Goal: Task Accomplishment & Management: Use online tool/utility

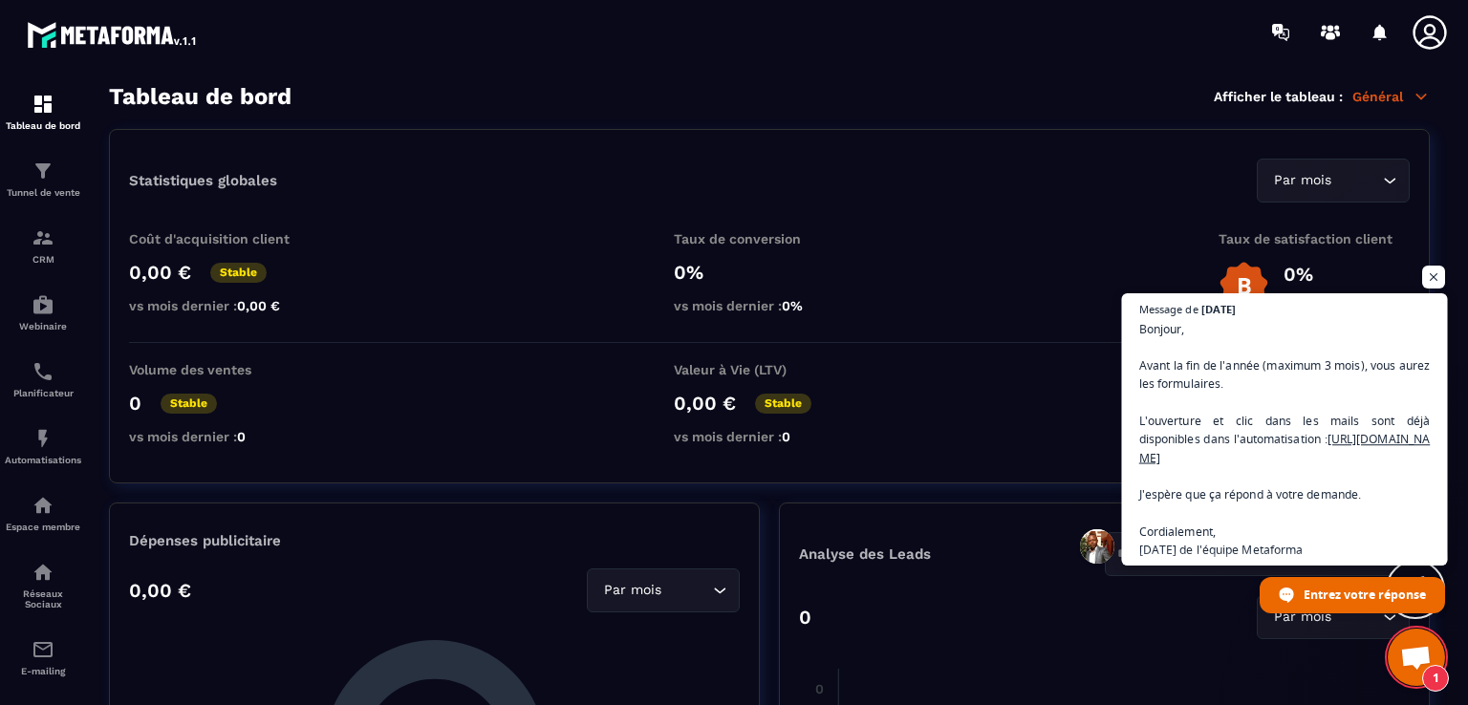
click at [1339, 462] on span "Bonjour, Avant la fin de l'année (maximum 3 mois), vous aurez les formulaires. …" at bounding box center [1285, 439] width 292 height 240
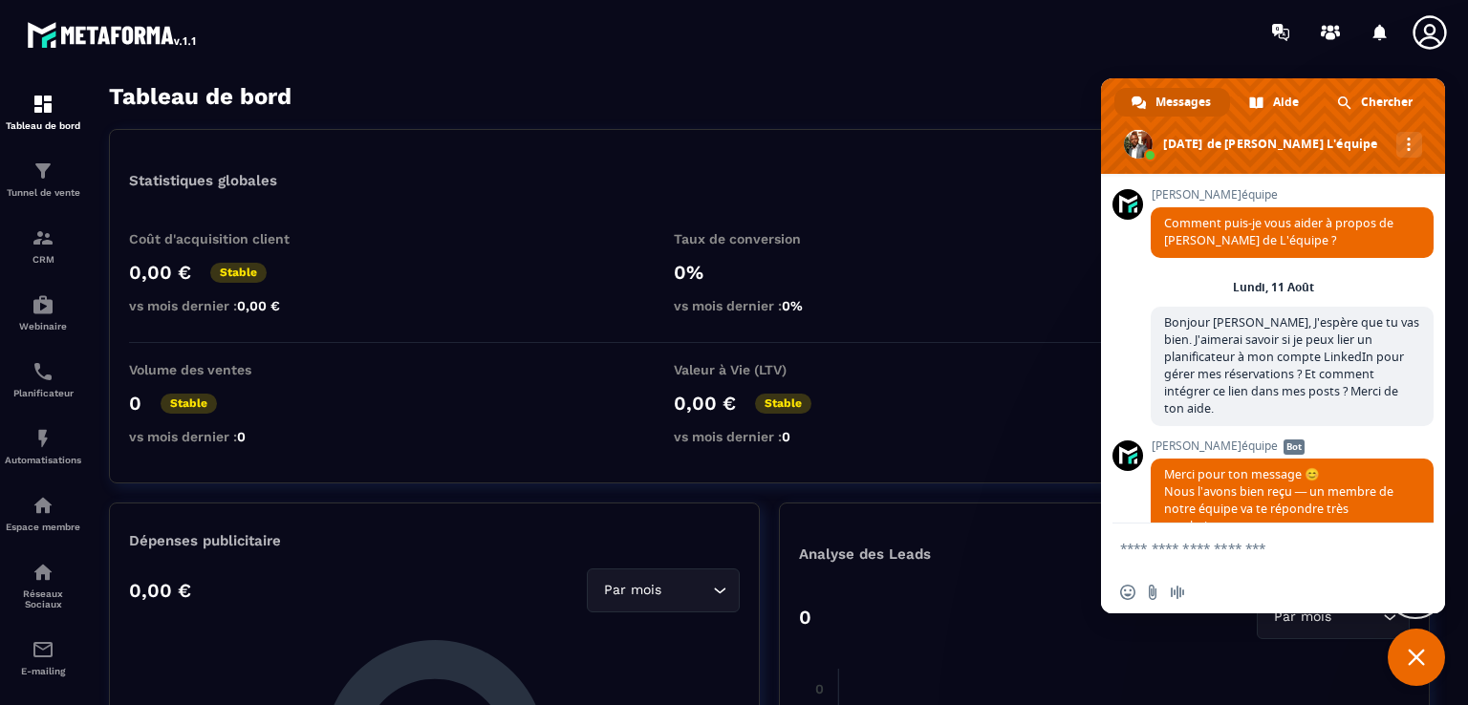
scroll to position [1798, 0]
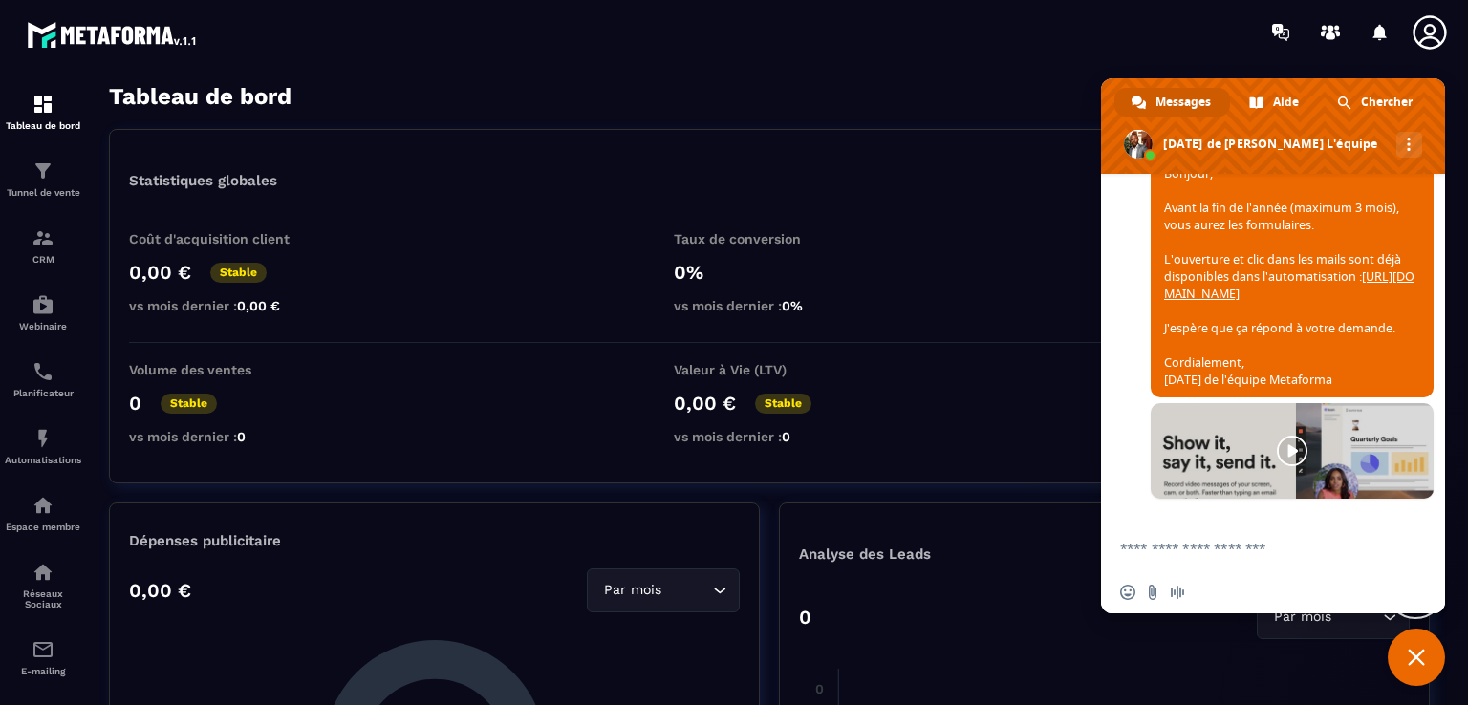
click at [1259, 269] on link "[URL][DOMAIN_NAME]" at bounding box center [1289, 285] width 250 height 33
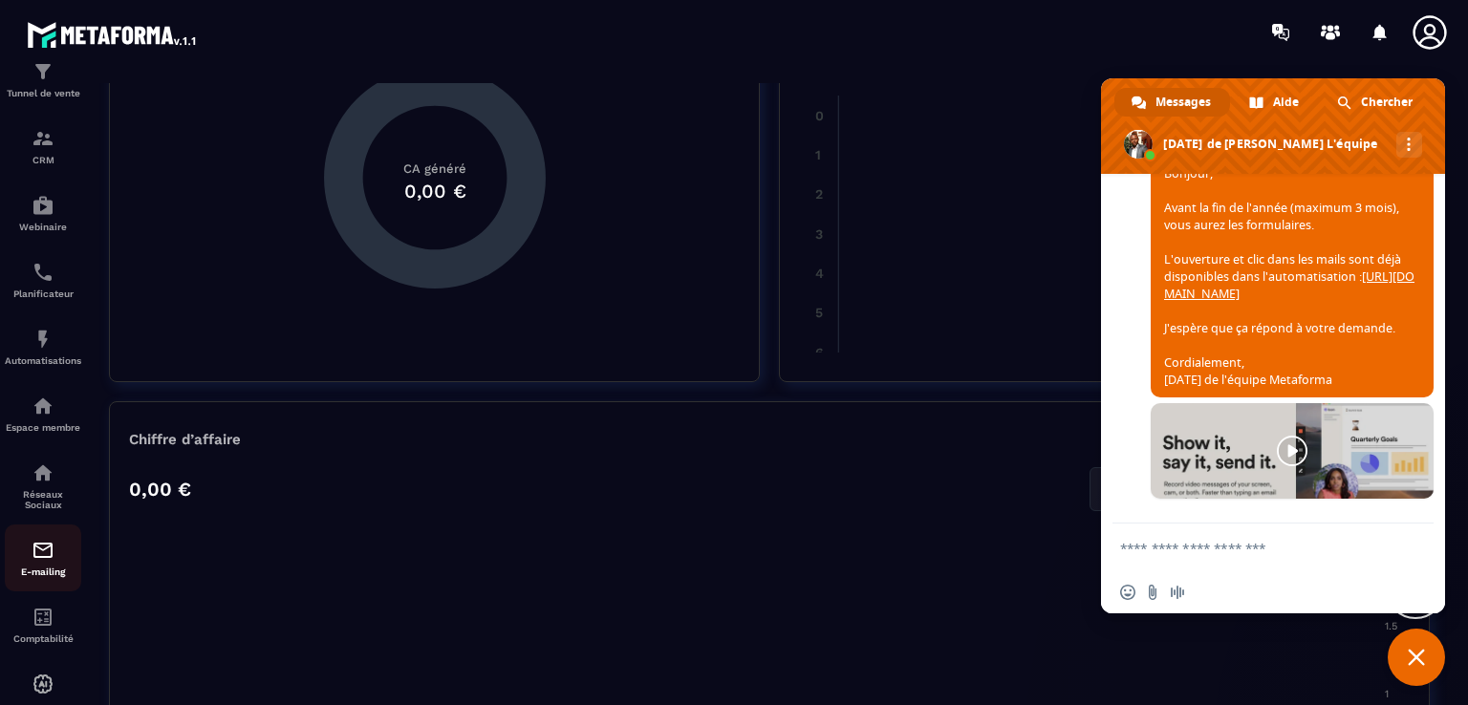
scroll to position [163, 0]
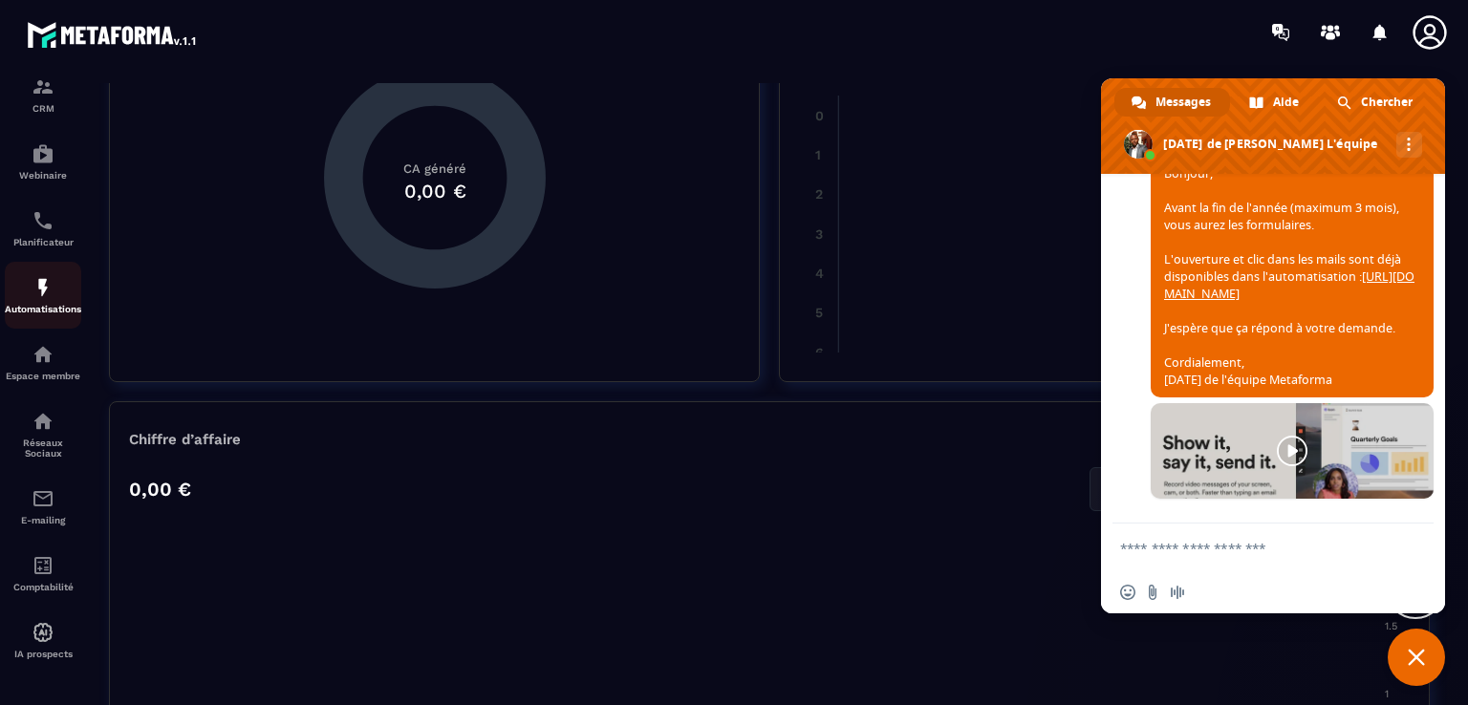
click at [15, 289] on div "Automatisations" at bounding box center [43, 295] width 76 height 38
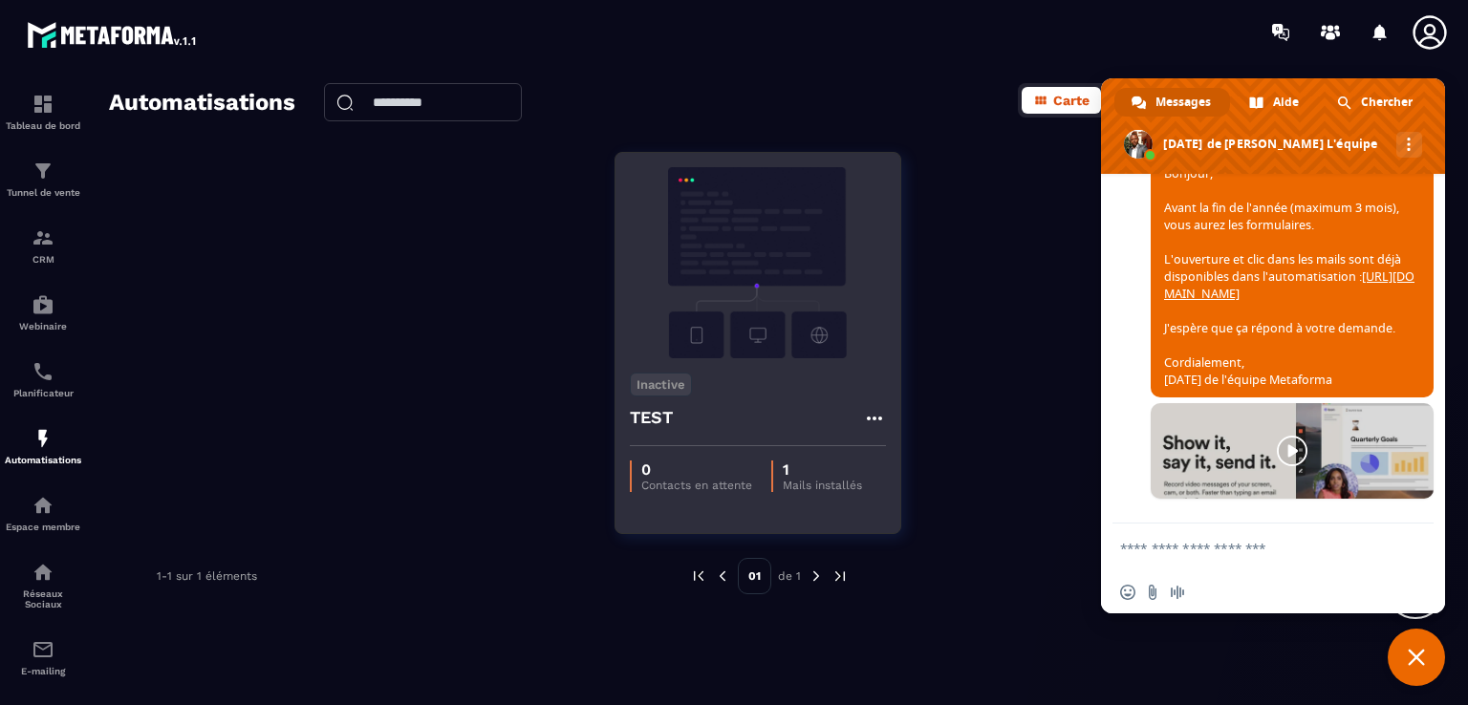
click at [874, 423] on icon at bounding box center [874, 418] width 23 height 23
click at [897, 462] on icon at bounding box center [890, 461] width 17 height 17
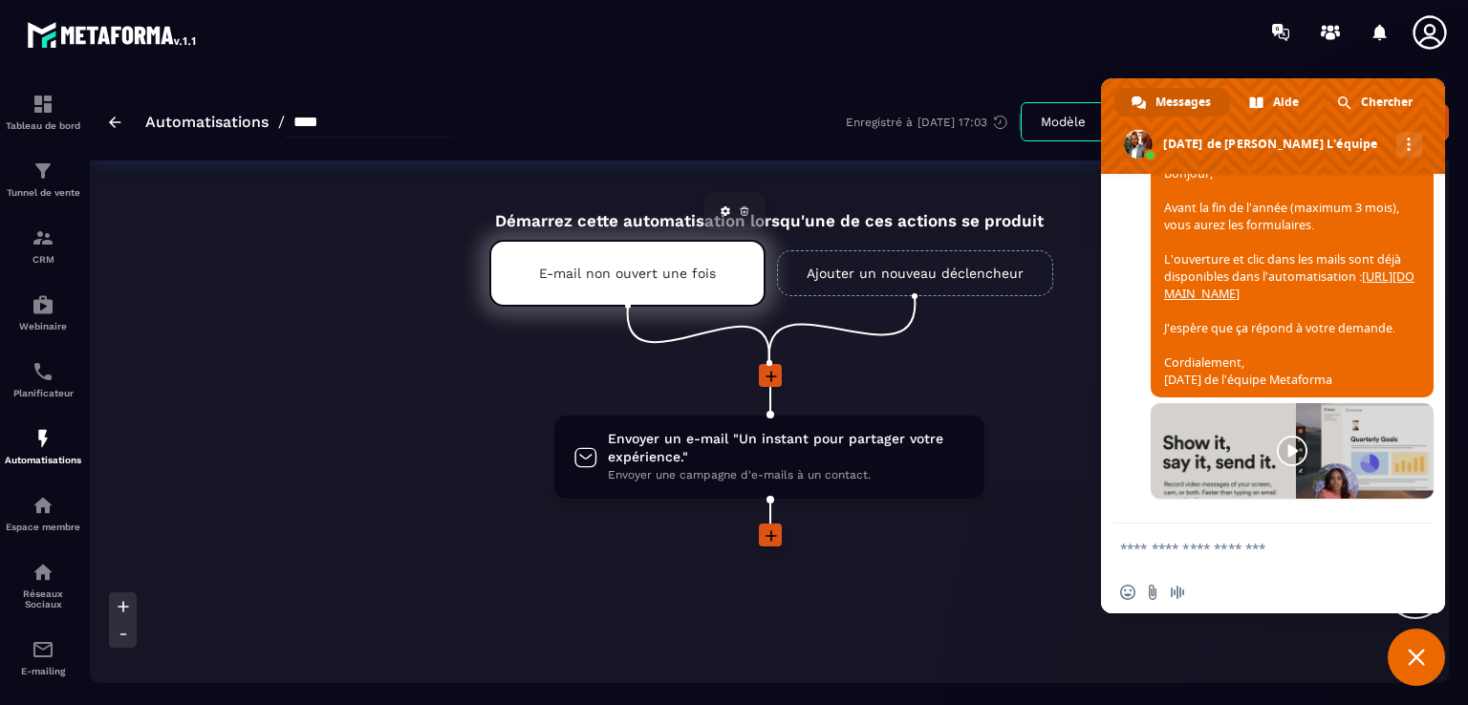
click at [727, 211] on icon at bounding box center [726, 211] width 10 height 10
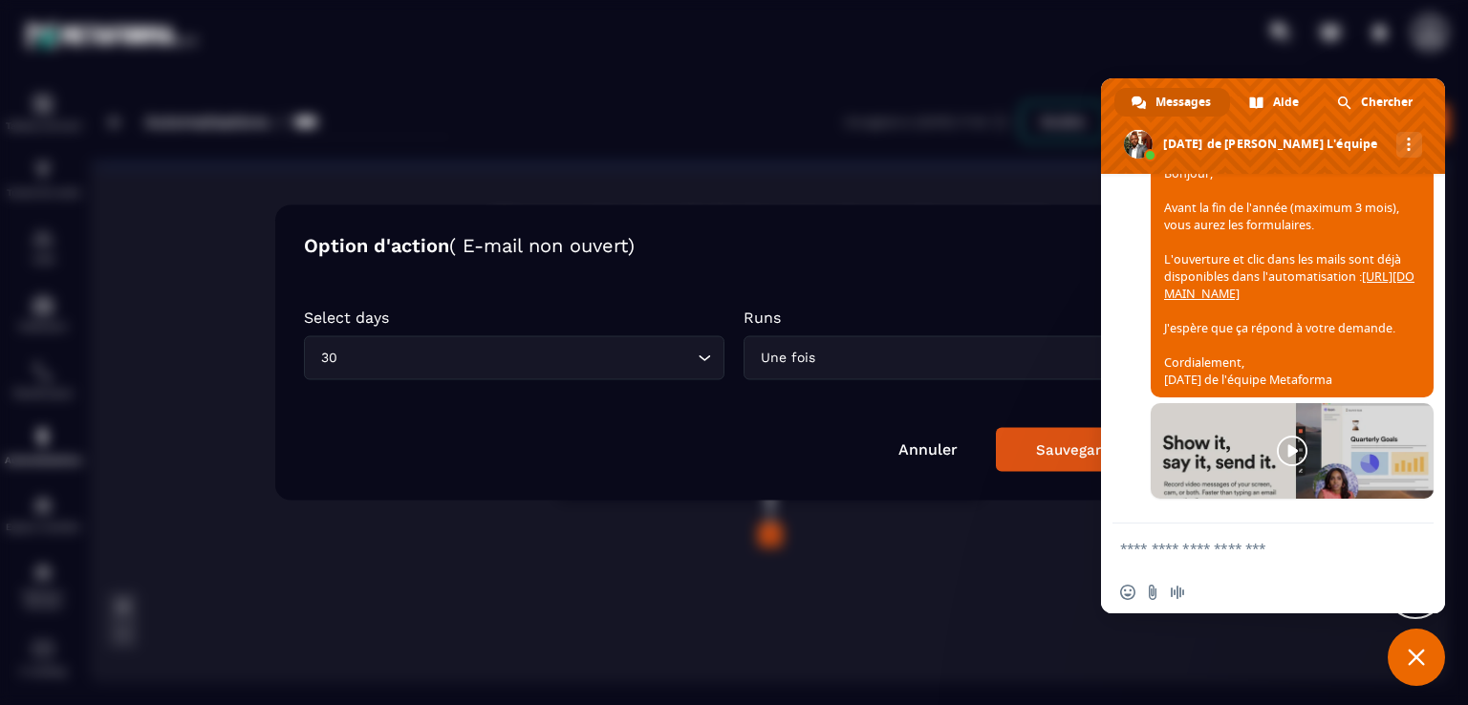
click at [1411, 664] on span "Fermer le chat" at bounding box center [1416, 657] width 17 height 17
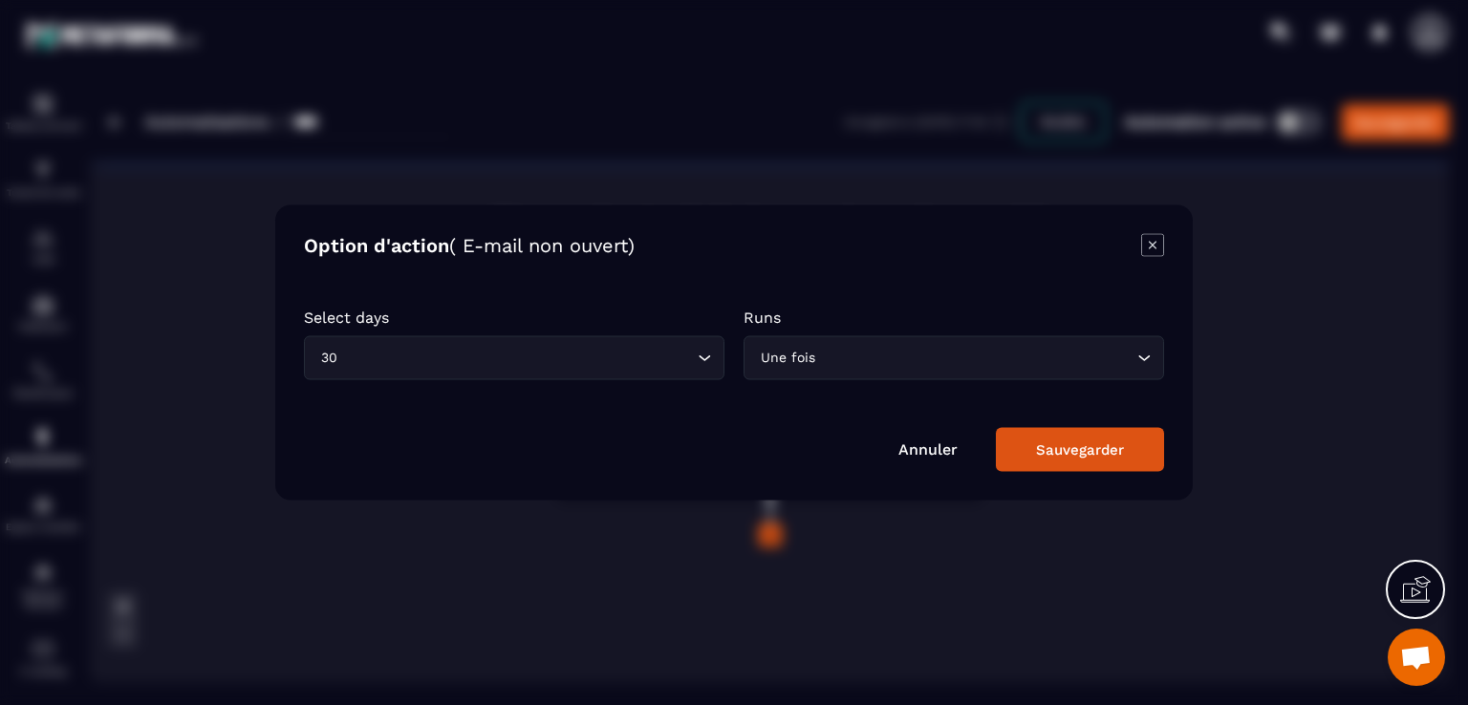
click at [1095, 444] on div "Sauvegarder" at bounding box center [1080, 450] width 88 height 17
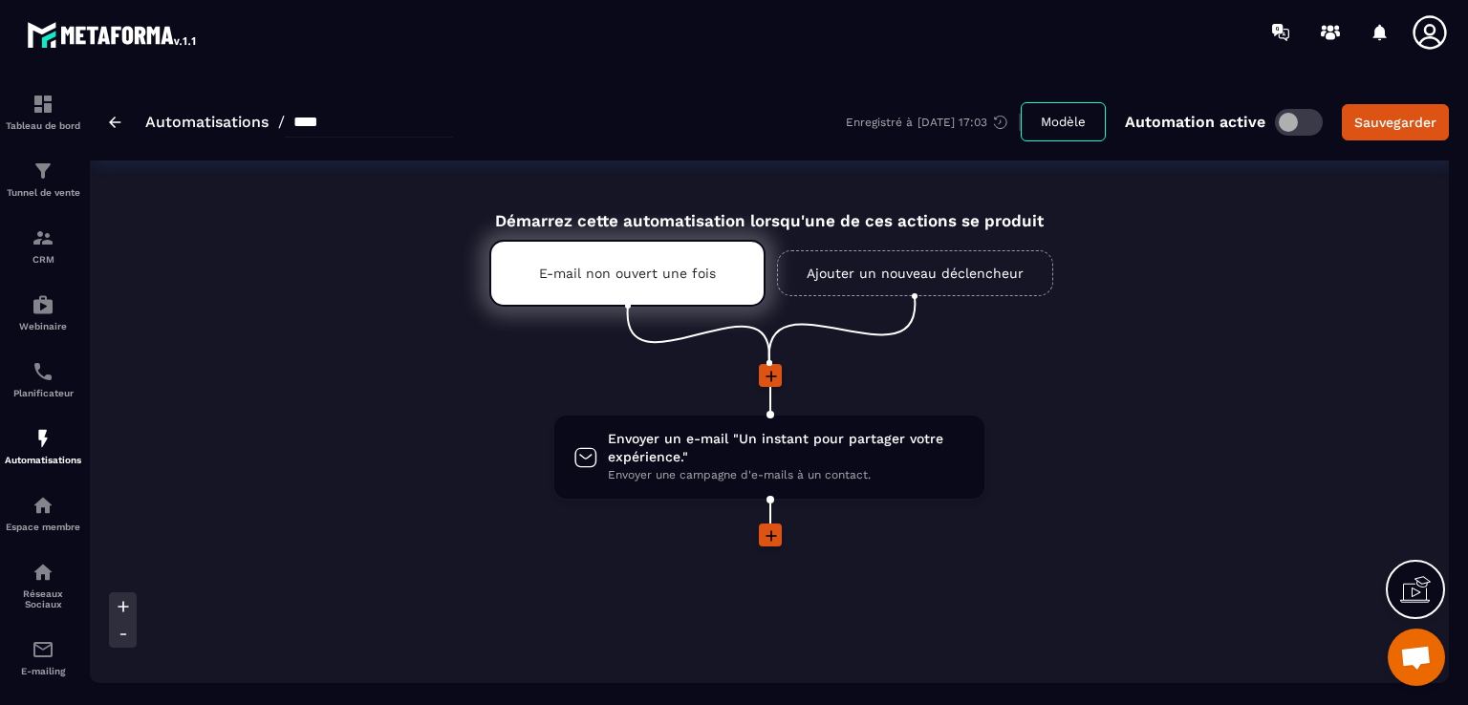
click at [875, 264] on link "Ajouter un nouveau déclencheur" at bounding box center [915, 273] width 276 height 46
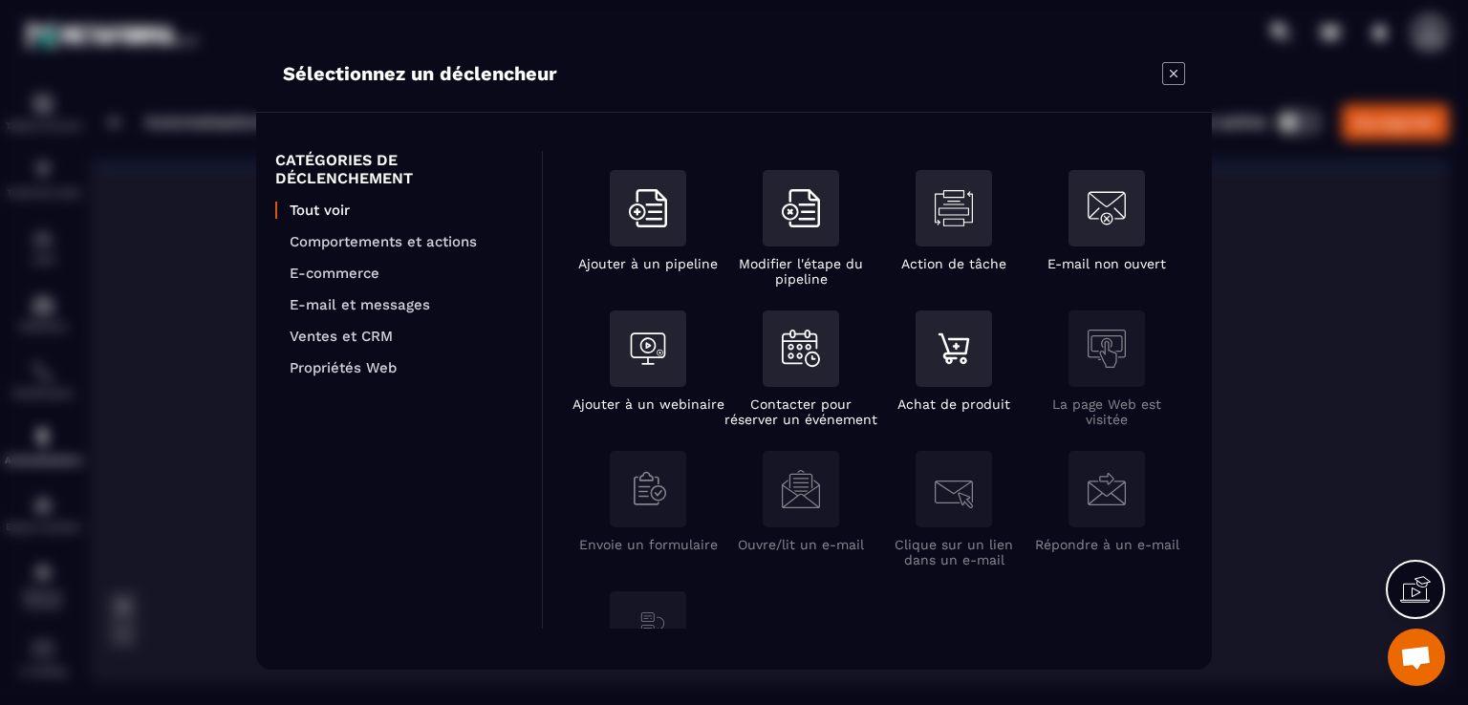
scroll to position [287, 0]
